Goal: Information Seeking & Learning: Learn about a topic

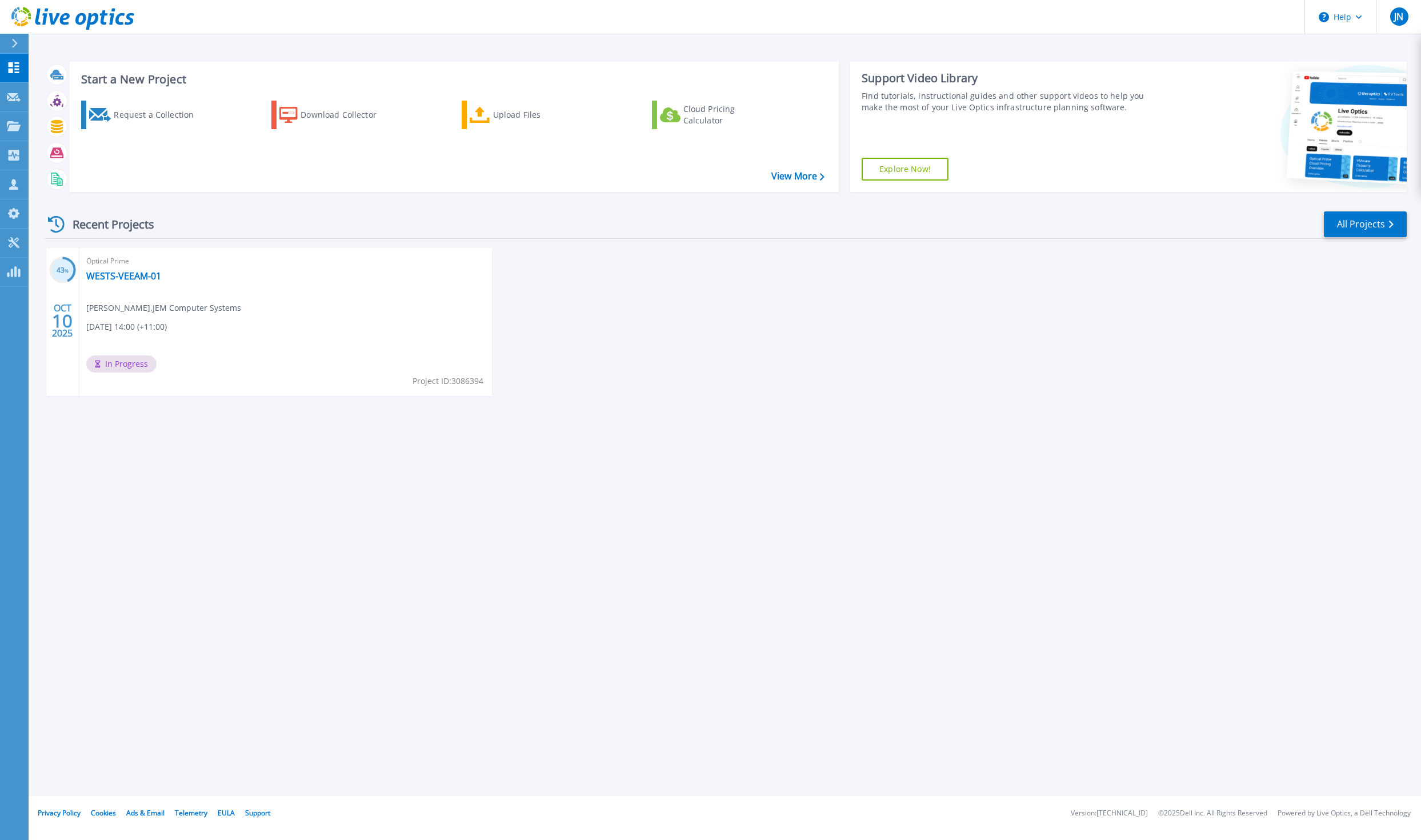
click at [185, 335] on div "Optical Prime WESTS-VEEAM-01 Jonathan Ng , JEM Computer Systems 10/10/2025, 14:…" at bounding box center [286, 322] width 412 height 148
click at [130, 278] on link "WESTS-VEEAM-01" at bounding box center [124, 276] width 75 height 12
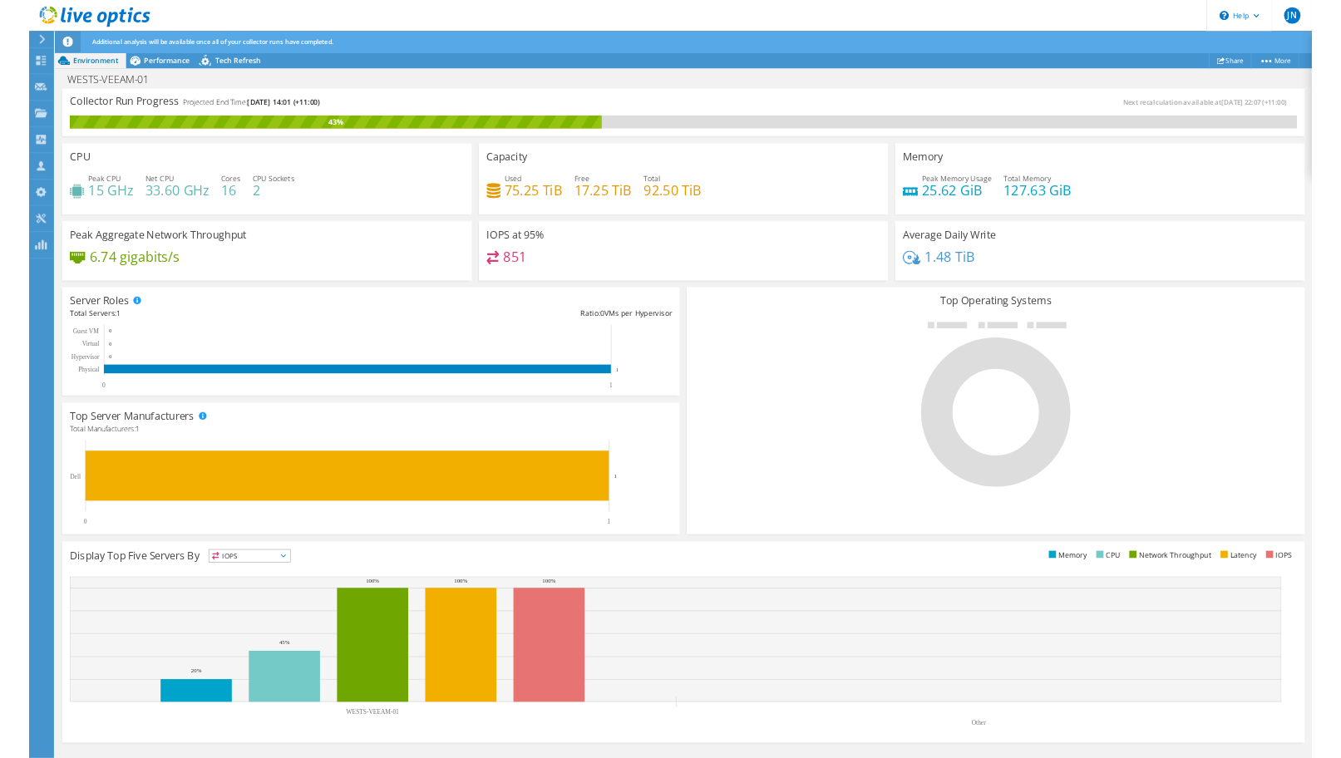
scroll to position [1, 0]
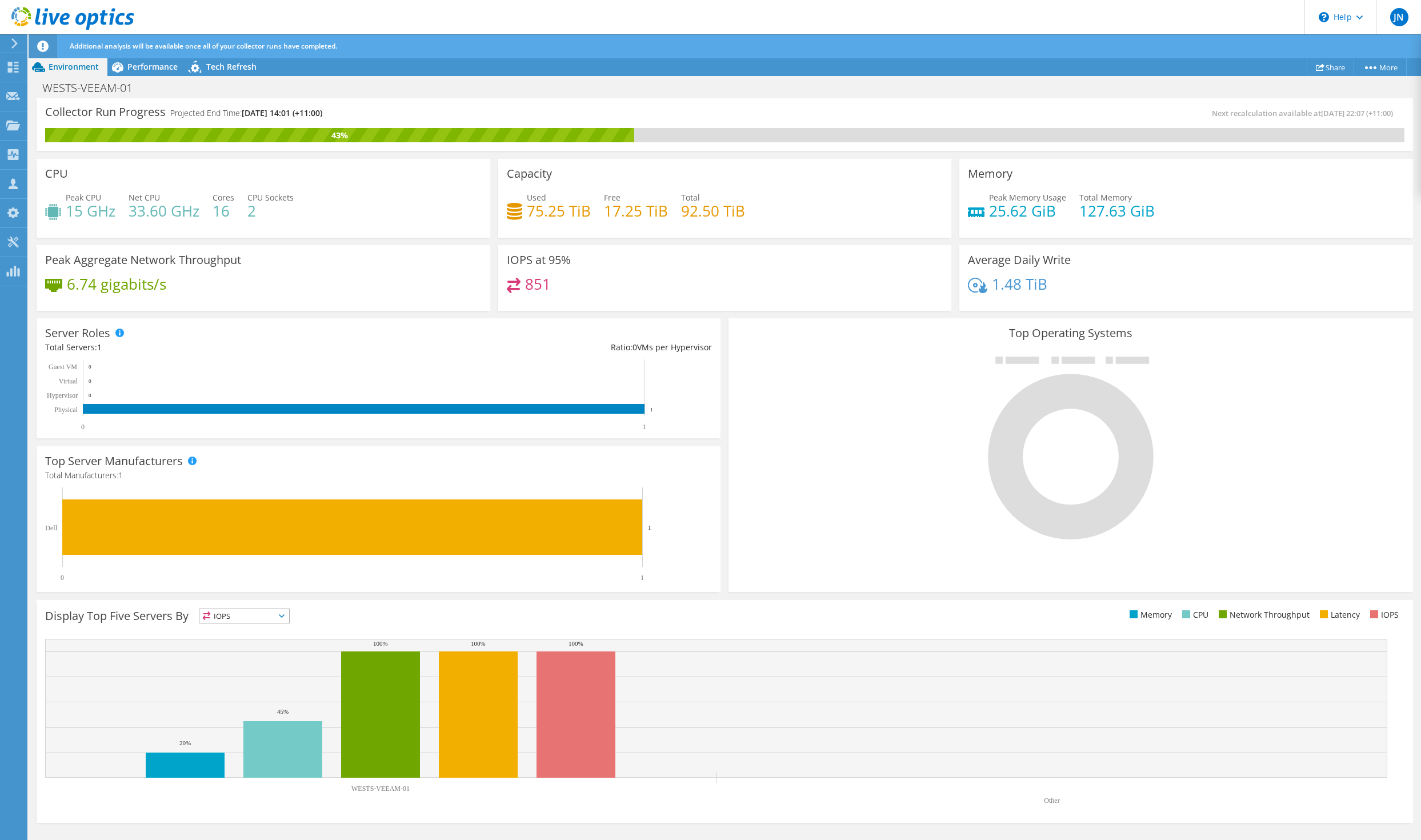
click at [249, 617] on span "IOPS" at bounding box center [244, 616] width 90 height 14
click at [242, 661] on li "CPU" at bounding box center [244, 663] width 90 height 16
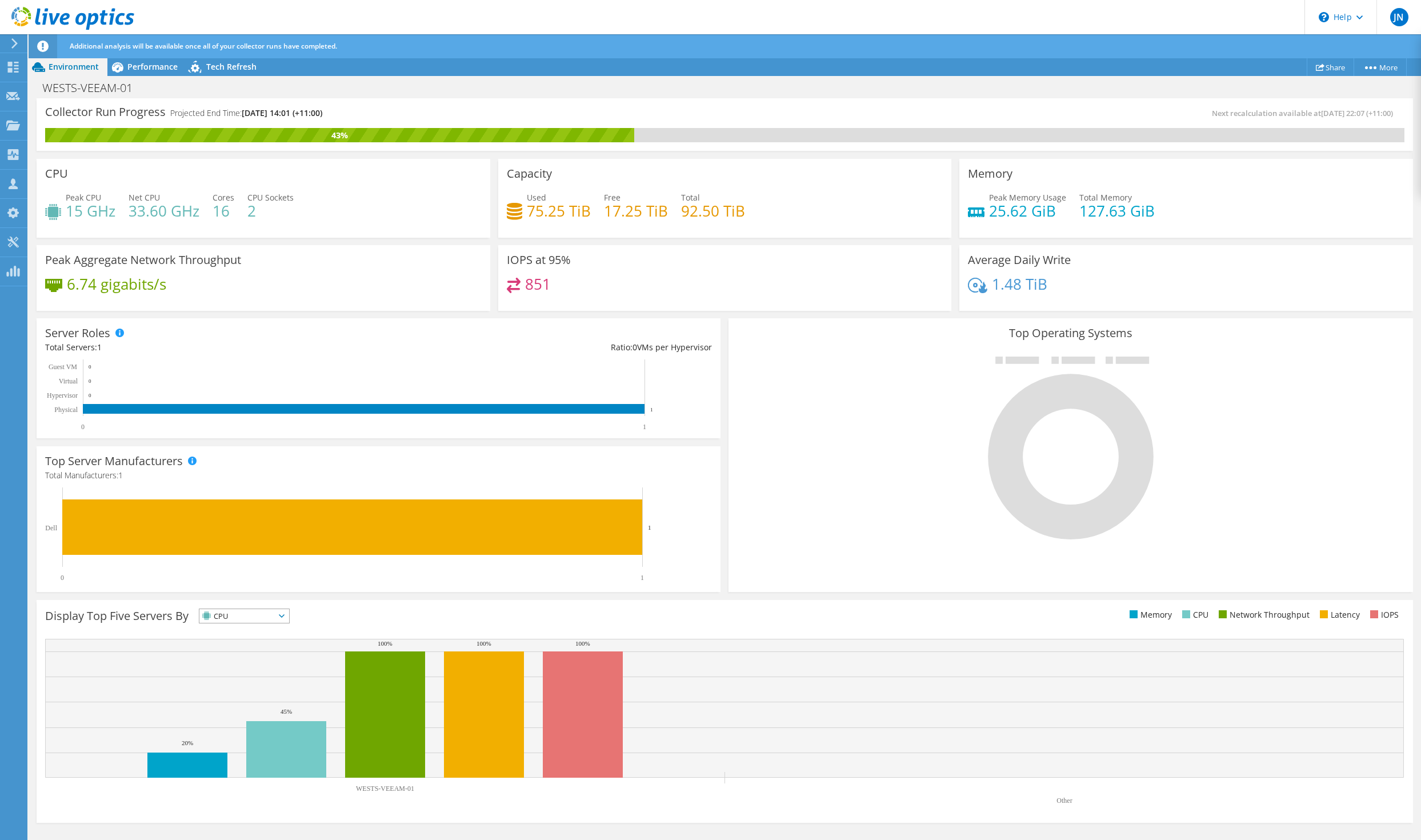
click at [289, 615] on span "CPU" at bounding box center [244, 616] width 90 height 14
click at [254, 666] on li "CPU" at bounding box center [244, 663] width 90 height 16
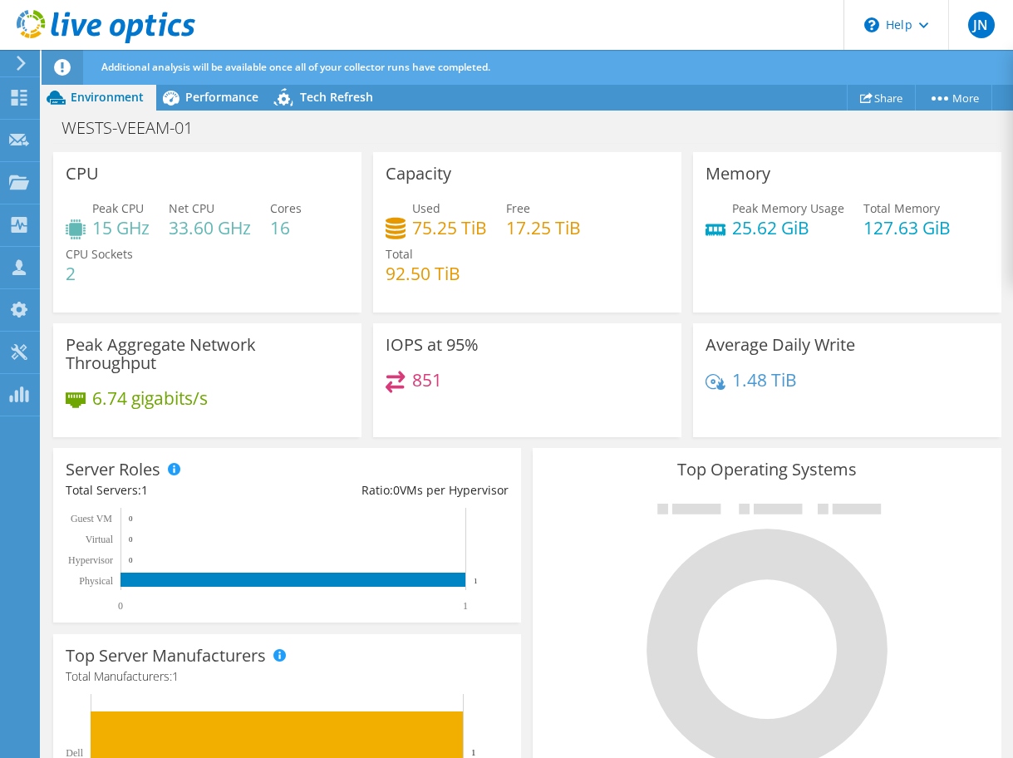
scroll to position [0, 0]
click at [225, 91] on span "Performance" at bounding box center [221, 97] width 73 height 16
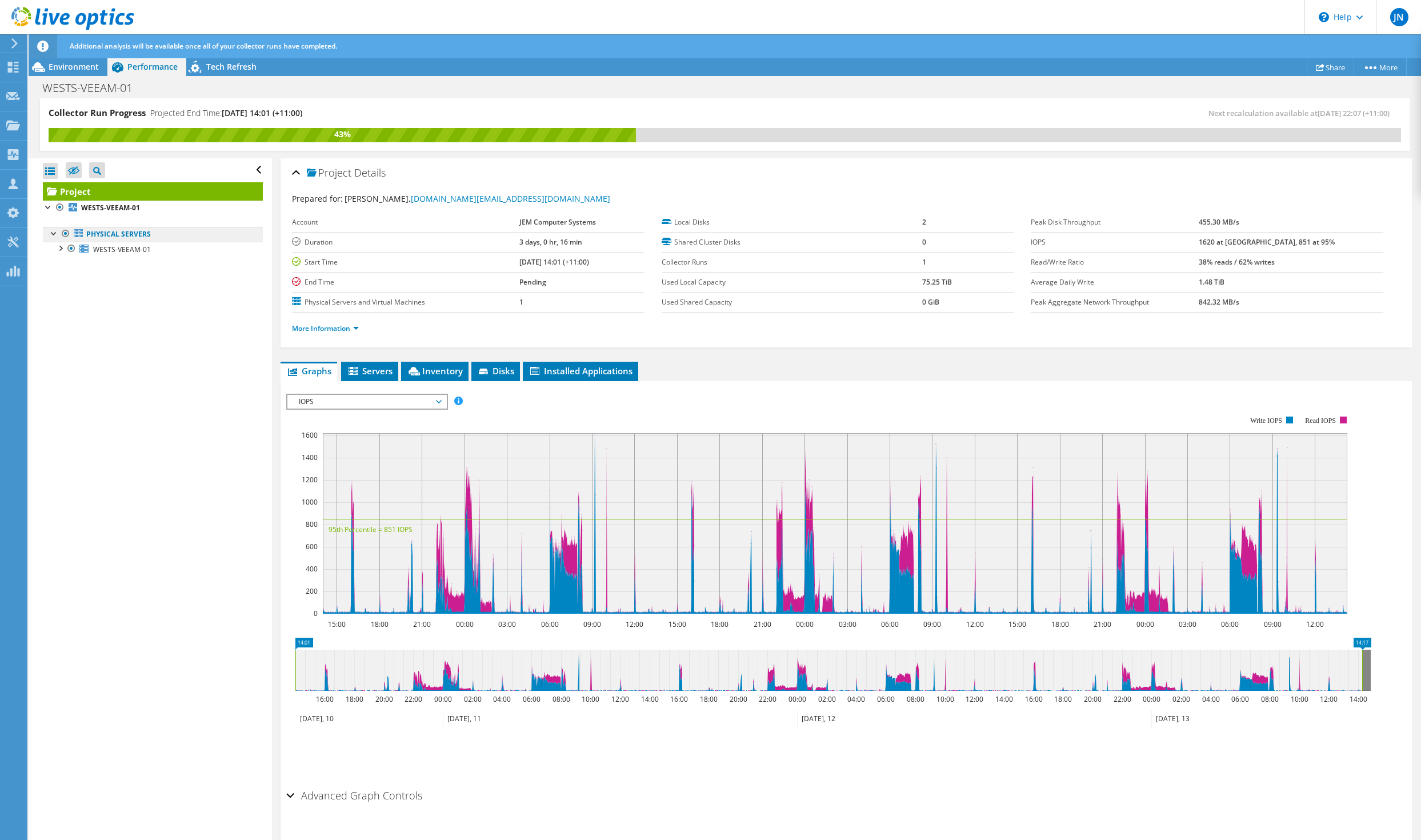
click at [118, 234] on link "Physical Servers" at bounding box center [153, 234] width 220 height 15
click at [54, 235] on div at bounding box center [54, 232] width 12 height 12
click at [56, 236] on div at bounding box center [54, 232] width 12 height 12
click at [63, 247] on div at bounding box center [60, 247] width 12 height 12
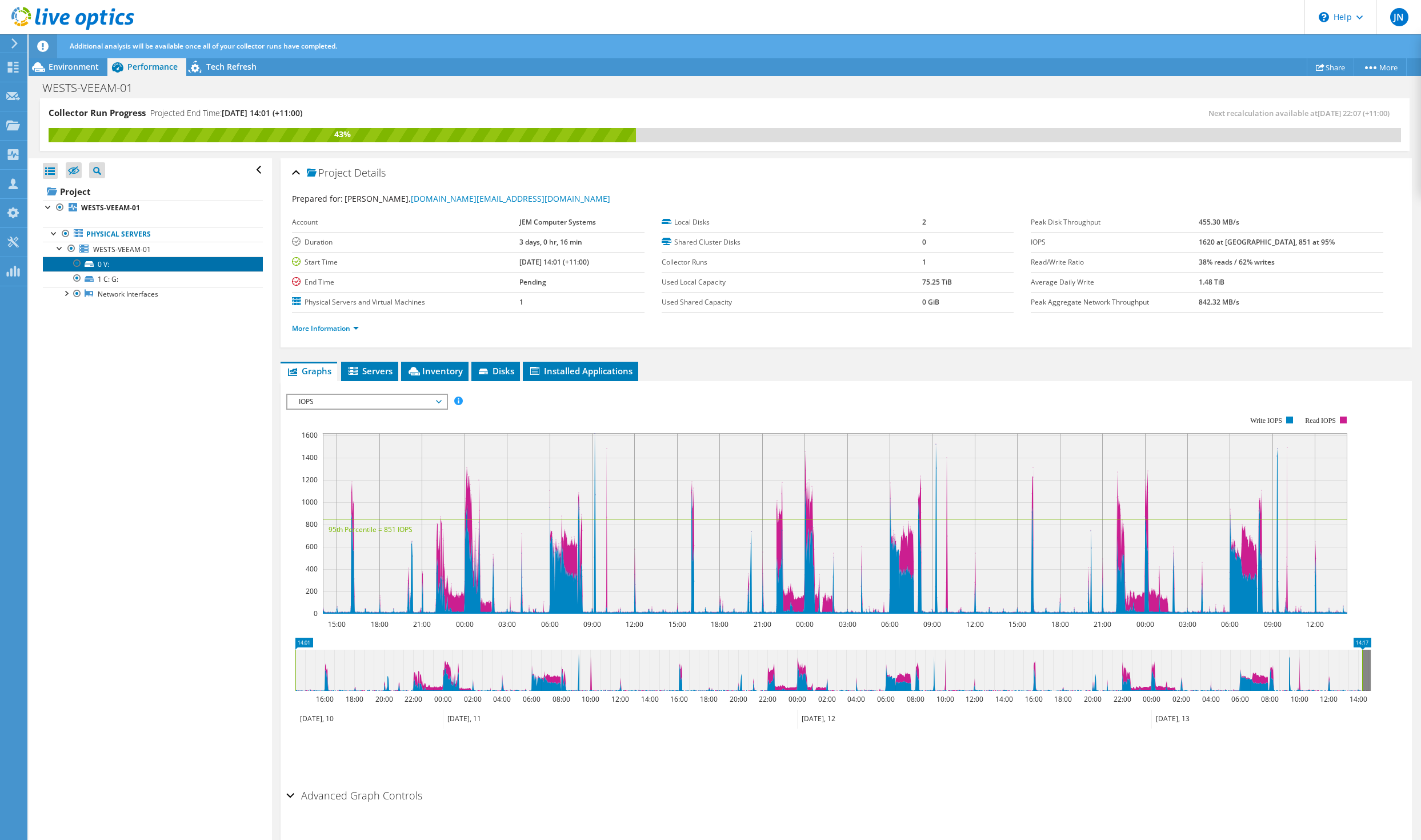
click at [113, 265] on link "0 V:" at bounding box center [153, 264] width 220 height 15
